Goal: Transaction & Acquisition: Purchase product/service

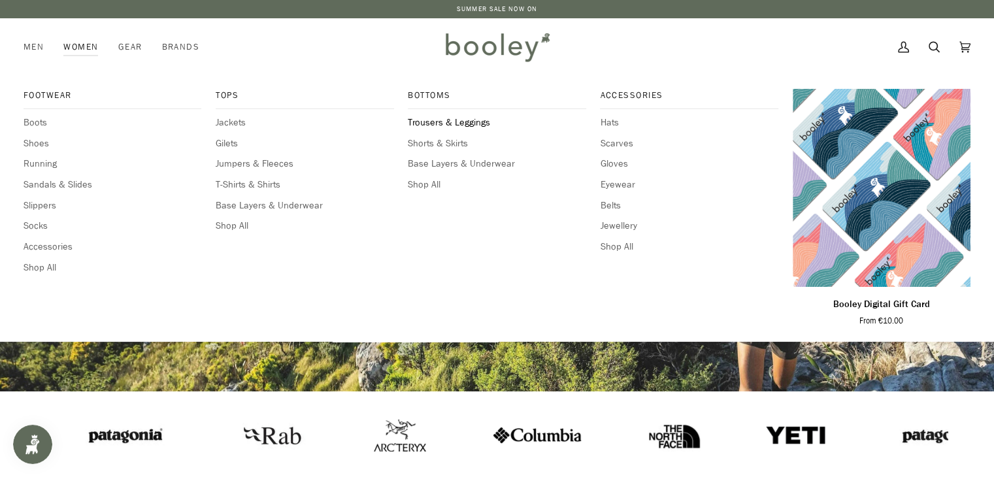
click at [425, 120] on span "Trousers & Leggings" at bounding box center [497, 123] width 178 height 14
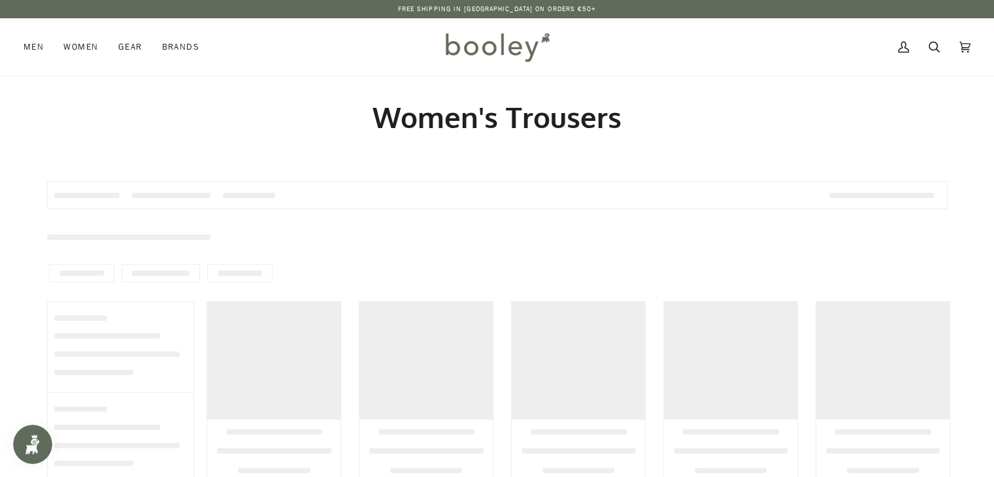
click at [425, 120] on h1 "Women's Trousers" at bounding box center [497, 117] width 900 height 36
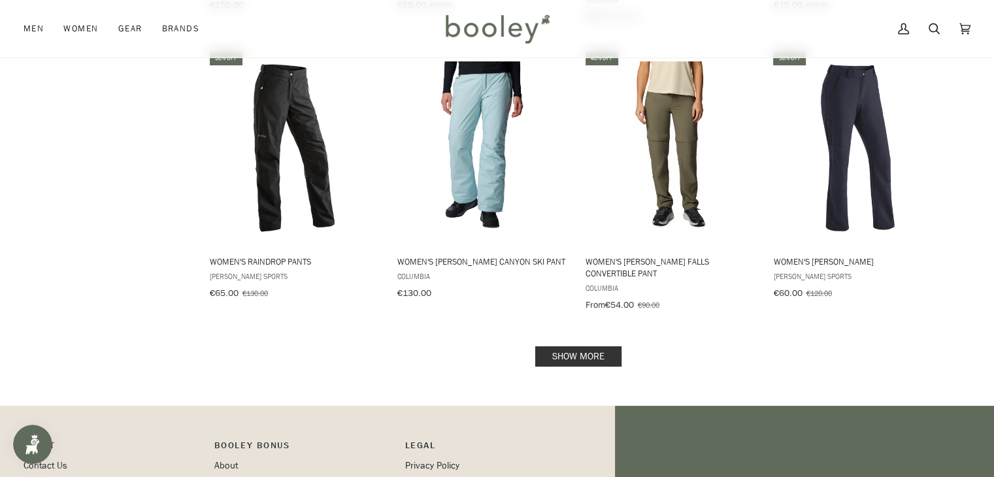
scroll to position [1304, 0]
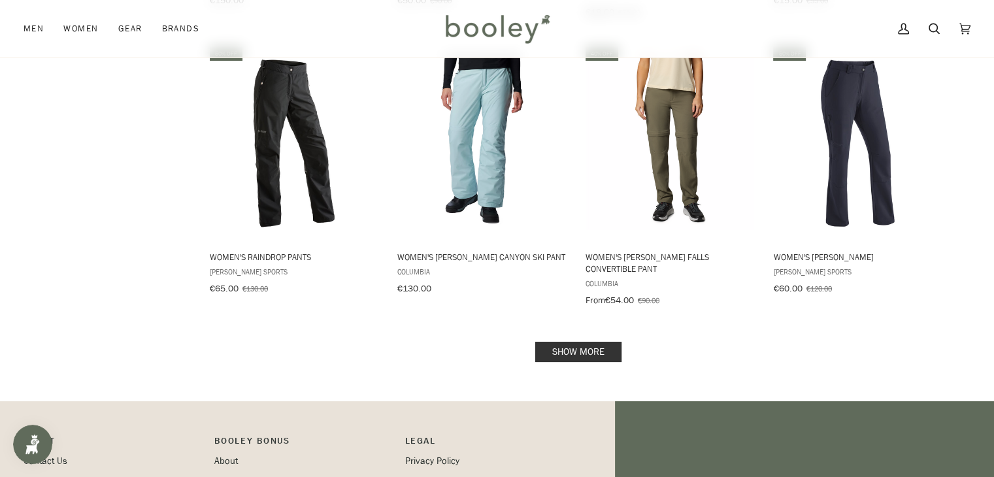
click at [572, 342] on link "Show more" at bounding box center [578, 352] width 86 height 20
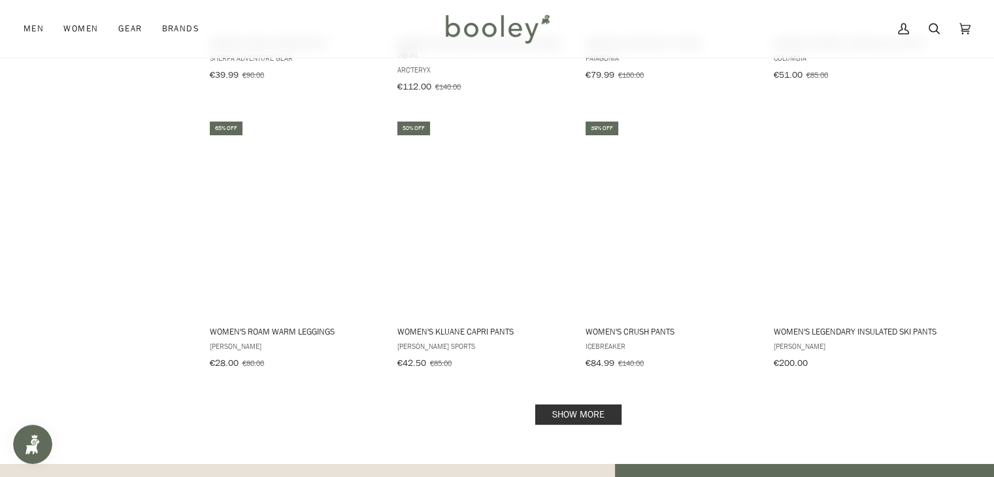
scroll to position [2665, 0]
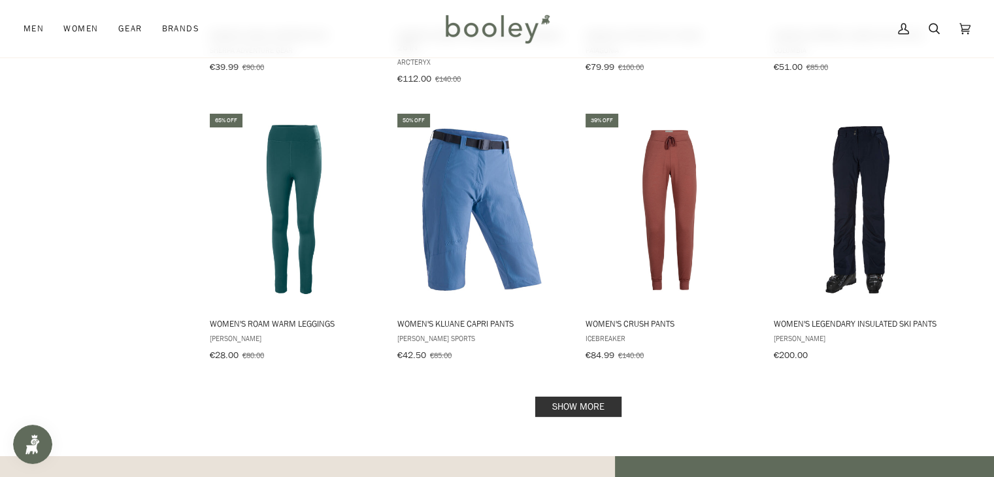
click at [562, 397] on link "Show more" at bounding box center [578, 407] width 86 height 20
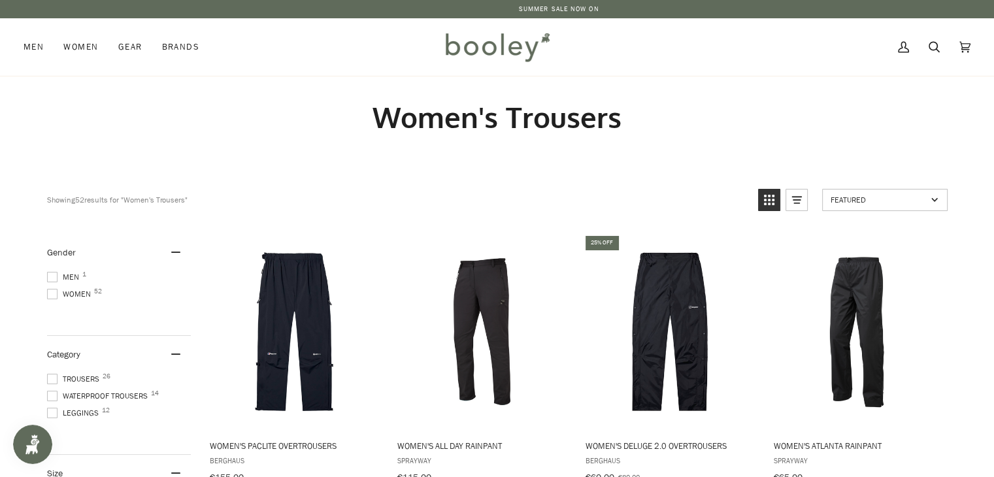
click at [52, 295] on span at bounding box center [52, 294] width 10 height 10
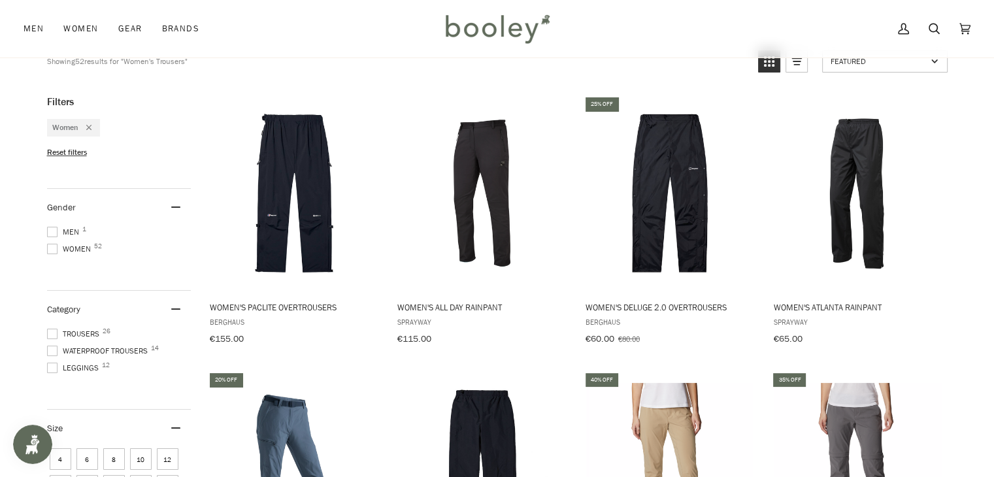
scroll to position [141, 0]
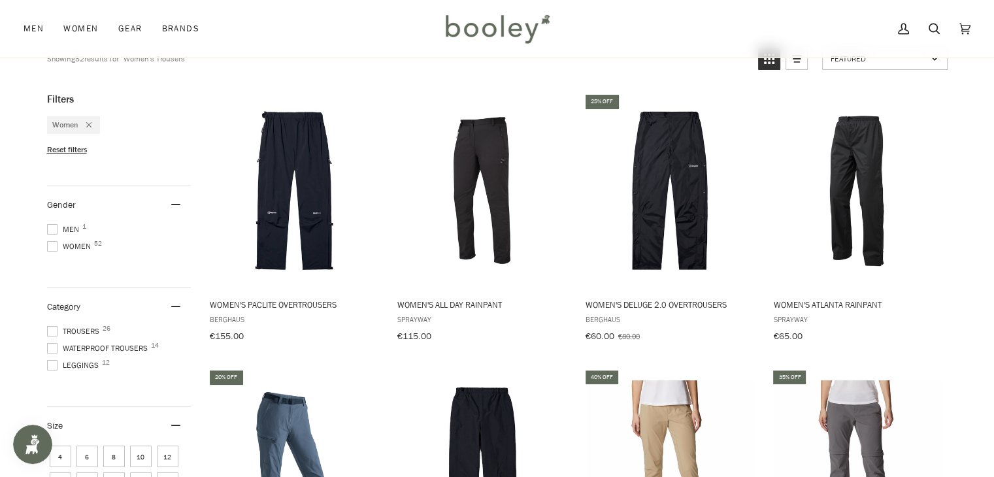
click at [50, 343] on span at bounding box center [52, 348] width 10 height 10
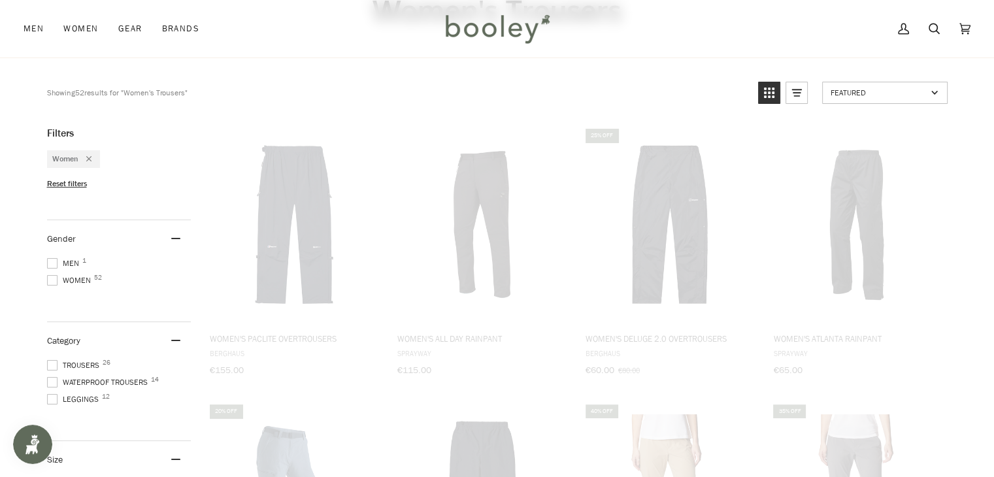
scroll to position [44, 0]
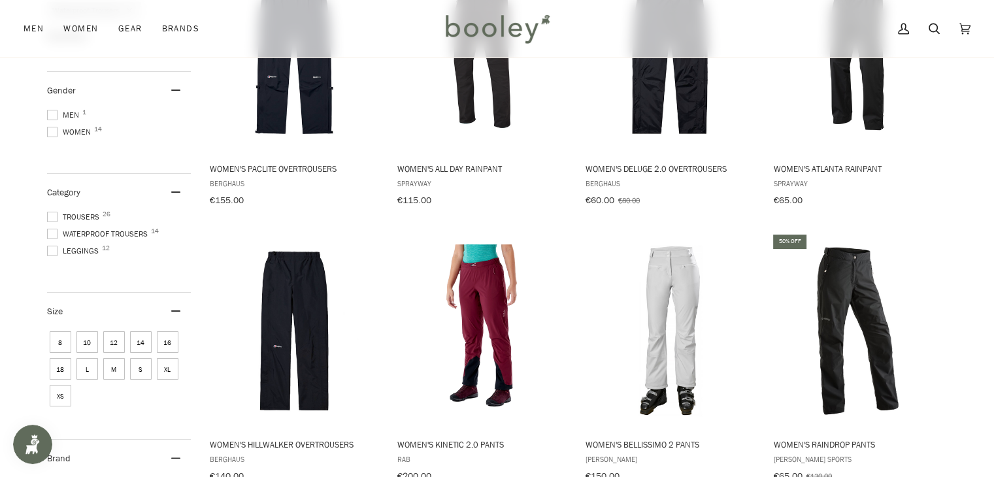
scroll to position [280, 0]
